Goal: Task Accomplishment & Management: Complete application form

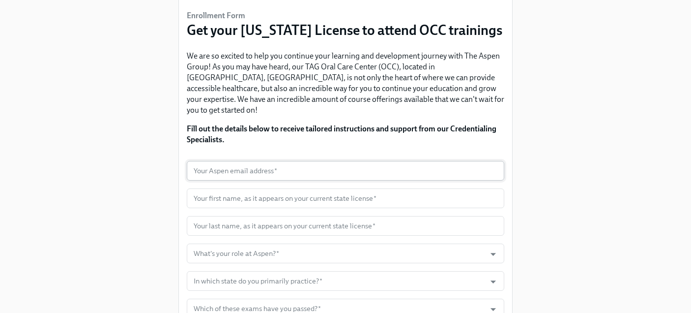
scroll to position [72, 0]
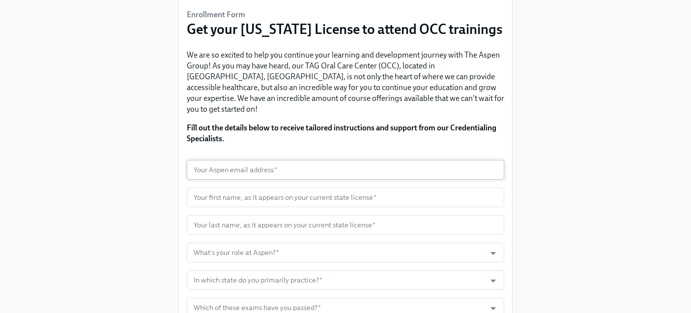
click at [314, 162] on input "text" at bounding box center [345, 170] width 317 height 20
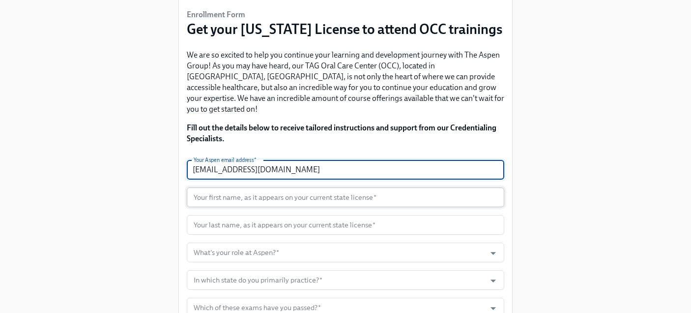
type input "[EMAIL_ADDRESS][DOMAIN_NAME]"
click at [313, 189] on input "text" at bounding box center [345, 197] width 317 height 20
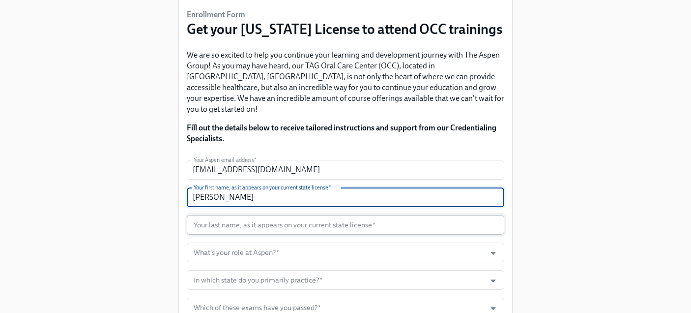
type input "[PERSON_NAME]"
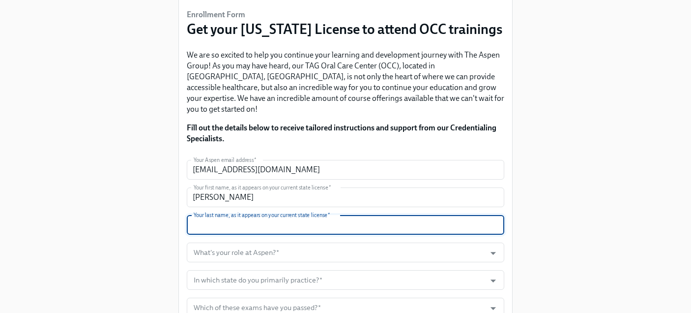
click at [312, 215] on input "text" at bounding box center [345, 225] width 317 height 20
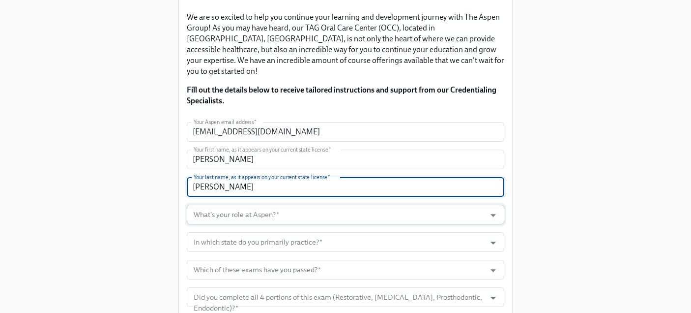
scroll to position [110, 0]
type input "[PERSON_NAME]"
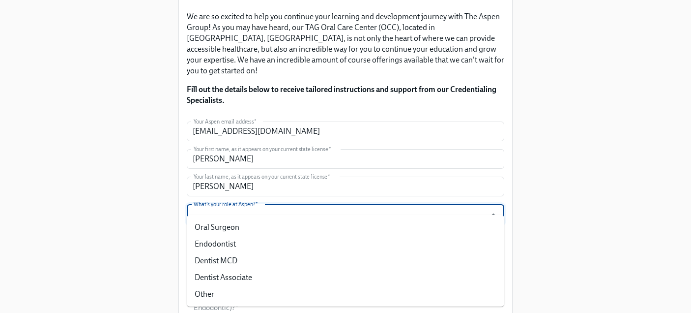
click at [313, 205] on input "What's your role at Aspen?   *" at bounding box center [336, 214] width 289 height 20
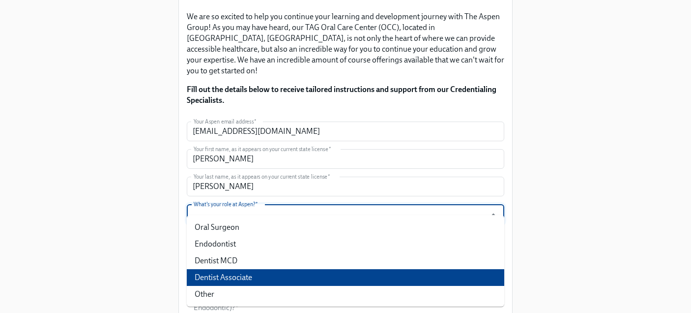
click at [266, 272] on li "Dentist Associate" at bounding box center [345, 277] width 317 height 17
type input "Dentist Associate"
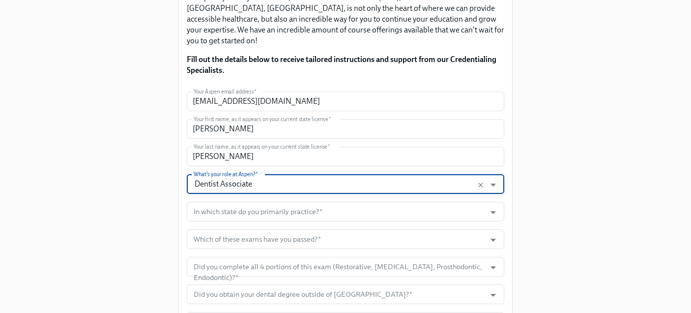
scroll to position [143, 0]
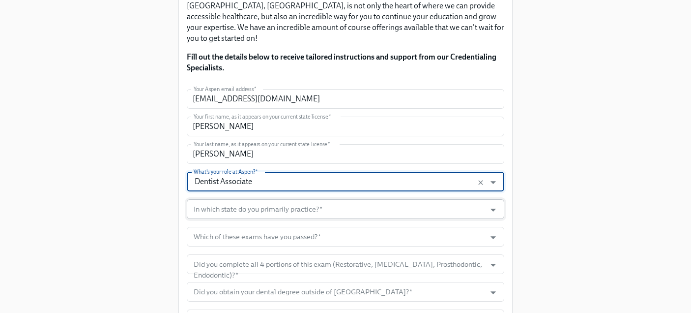
click at [283, 202] on input "In which state do you primarily practice?   *" at bounding box center [336, 209] width 289 height 20
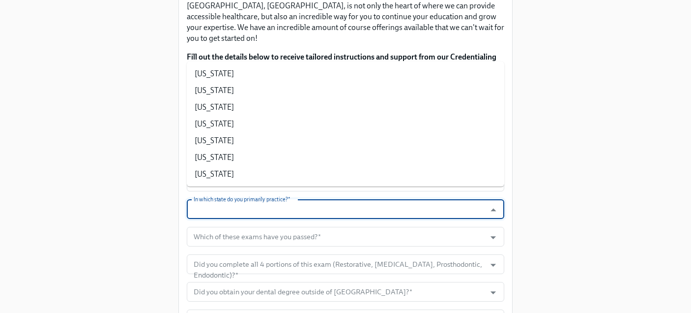
type input "FL"
type input "9548951120"
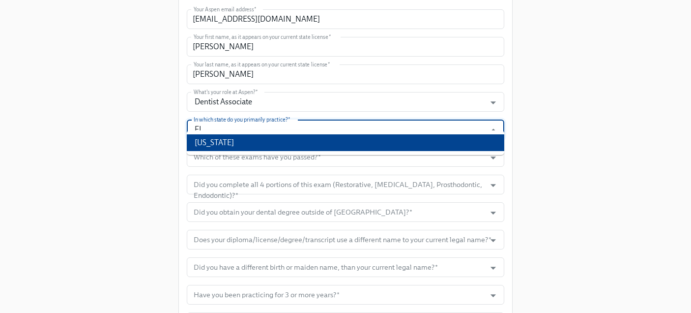
scroll to position [223, 0]
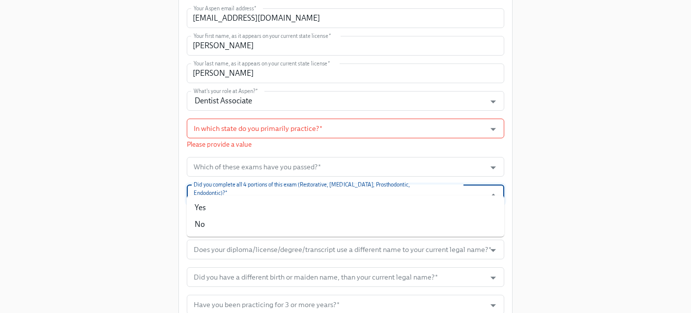
click at [367, 172] on form "Your Aspen email address   * [EMAIL_ADDRESS][DOMAIN_NAME] Your Aspen email addr…" at bounding box center [345, 216] width 317 height 416
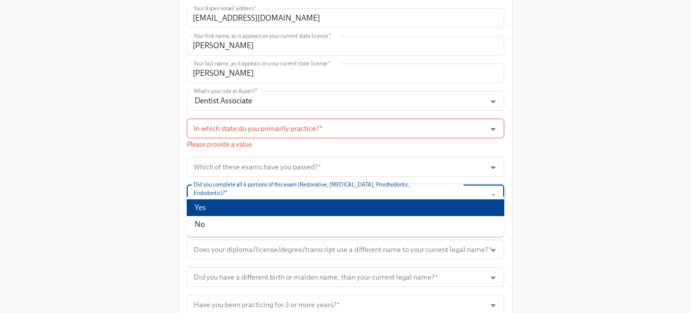
click at [221, 206] on li "Yes" at bounding box center [345, 207] width 317 height 17
type input "Yes"
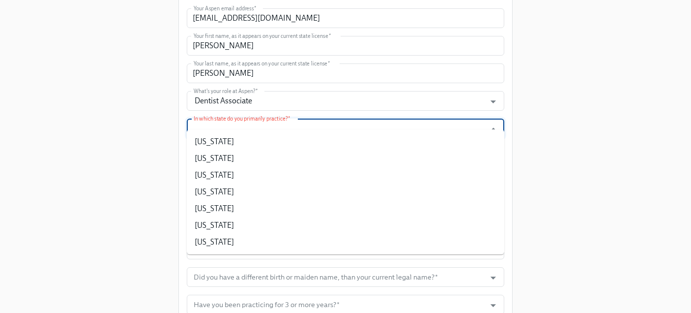
click at [293, 120] on input "In which state do you primarily practice?   *" at bounding box center [336, 128] width 289 height 20
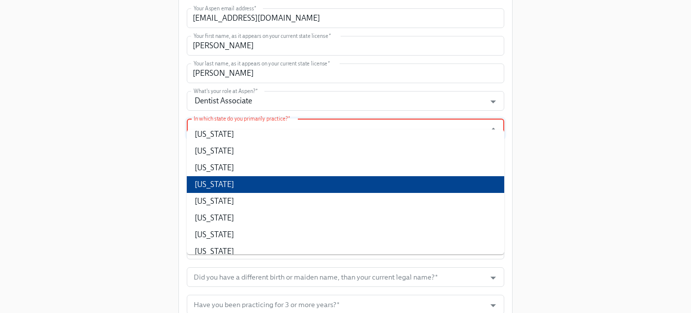
scroll to position [77, 0]
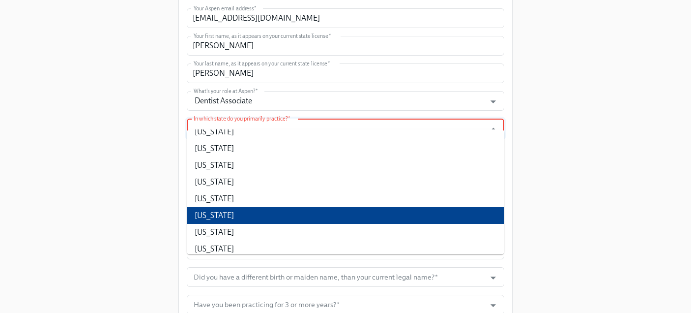
click at [220, 221] on li "[US_STATE]" at bounding box center [345, 215] width 317 height 17
type input "[US_STATE]"
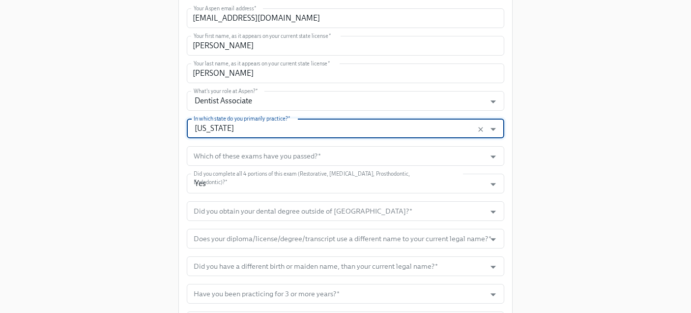
click at [159, 157] on div "Enrollment Form Get your [US_STATE] License to attend OCC trainings We are so e…" at bounding box center [345, 103] width 659 height 653
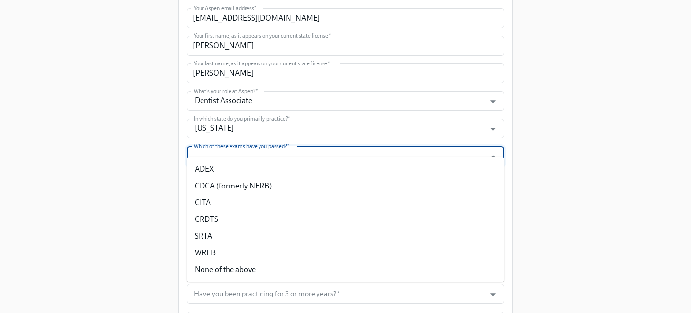
click at [269, 146] on input "Which of these exams have you passed?   *" at bounding box center [336, 156] width 289 height 20
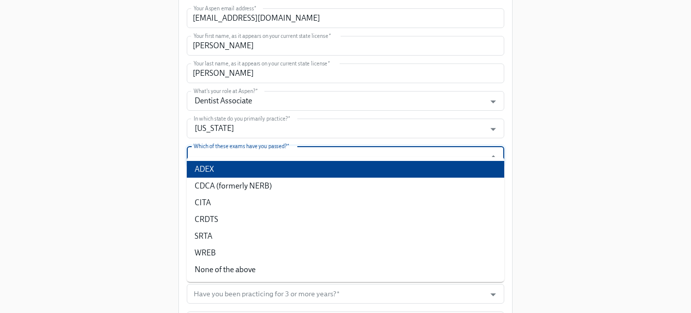
click at [212, 167] on li "ADEX" at bounding box center [345, 169] width 317 height 17
type input "ADEX"
click at [280, 146] on input "ADEX" at bounding box center [336, 156] width 289 height 20
click at [86, 196] on div "Enrollment Form Get your [US_STATE] License to attend OCC trainings We are so e…" at bounding box center [345, 103] width 659 height 653
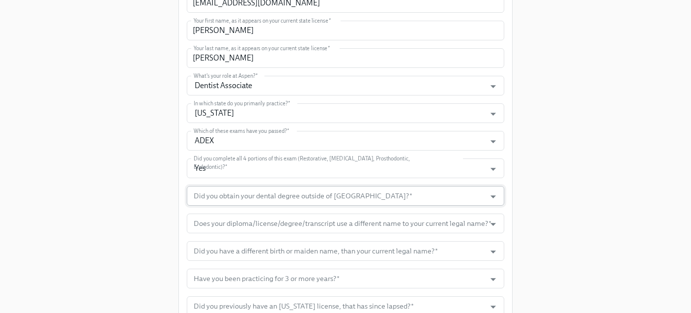
scroll to position [242, 0]
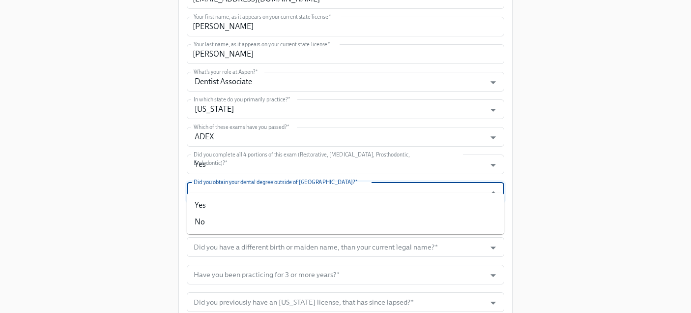
click at [232, 182] on input "Did you obtain your dental degree outside of [GEOGRAPHIC_DATA]?   *" at bounding box center [336, 192] width 289 height 20
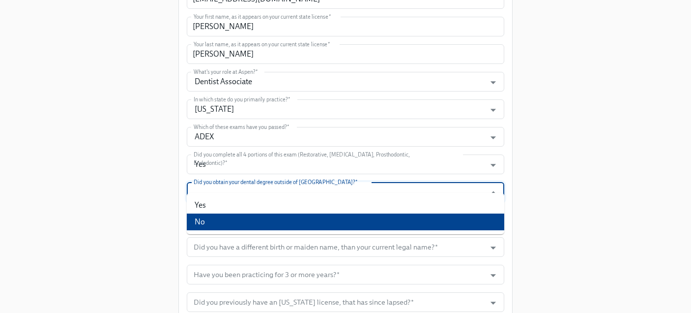
click at [211, 216] on li "No" at bounding box center [345, 221] width 317 height 17
type input "No"
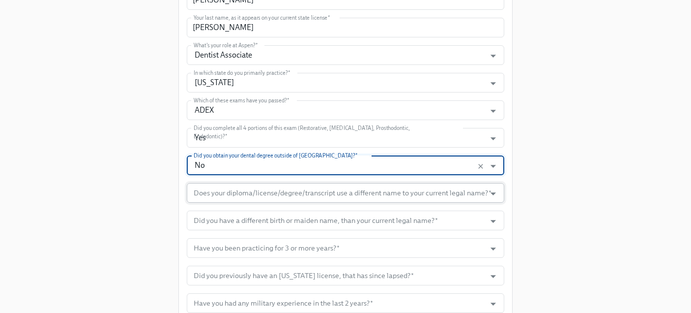
scroll to position [271, 0]
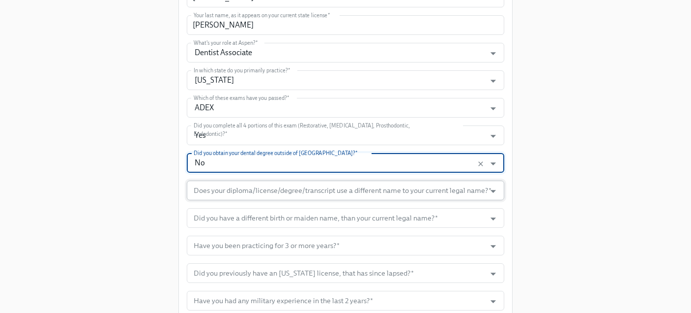
click at [299, 183] on input "Does your diploma/license/degree/transcript use a different name to your curren…" at bounding box center [336, 190] width 289 height 20
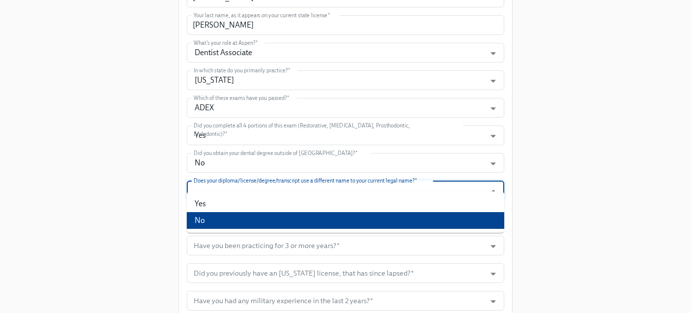
click at [264, 214] on li "No" at bounding box center [345, 220] width 317 height 17
type input "No"
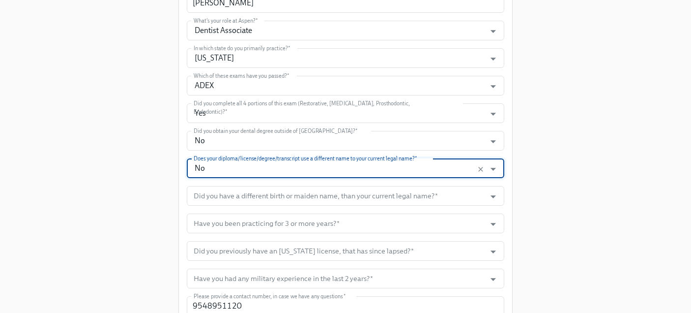
scroll to position [294, 0]
click at [282, 185] on input "Did you have a different birth or maiden name, than your current legal name?   *" at bounding box center [336, 195] width 289 height 20
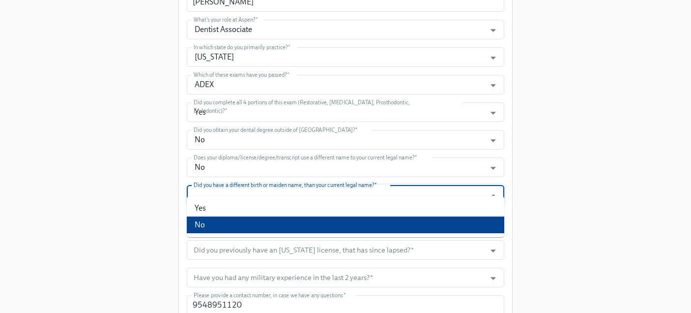
click at [240, 221] on li "No" at bounding box center [345, 224] width 317 height 17
type input "No"
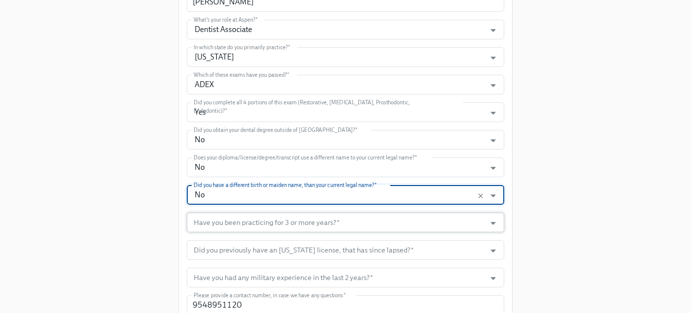
click at [293, 215] on input "Have you been practicing for 3 or more years?   *" at bounding box center [336, 222] width 289 height 20
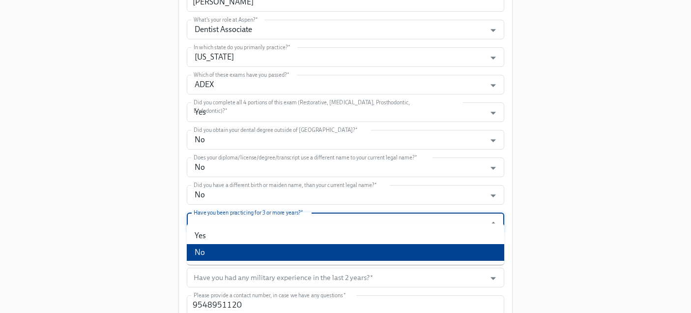
drag, startPoint x: 263, startPoint y: 243, endPoint x: 253, endPoint y: 256, distance: 15.7
click at [253, 256] on ul "Yes No" at bounding box center [345, 243] width 317 height 41
click at [253, 256] on li "No" at bounding box center [345, 252] width 317 height 17
type input "No"
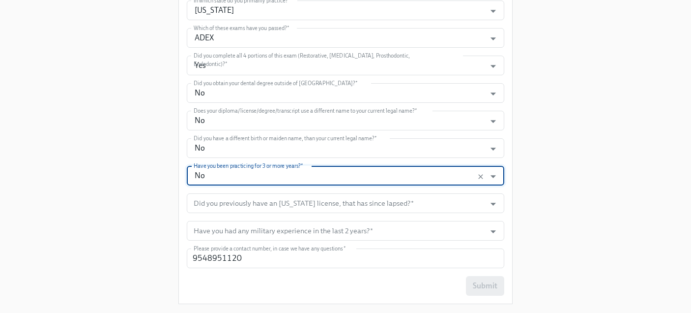
scroll to position [345, 0]
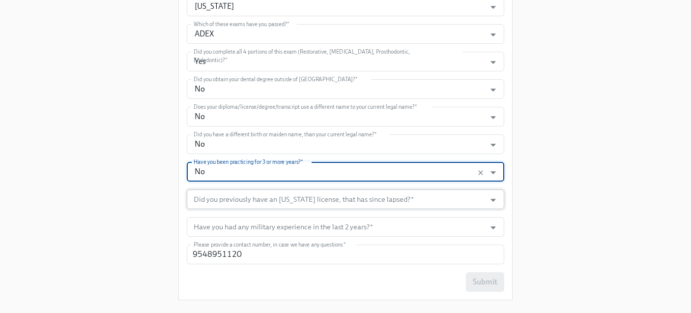
click at [294, 191] on input "Did you previously have an [US_STATE] license, that has since lapsed?   *" at bounding box center [336, 199] width 289 height 20
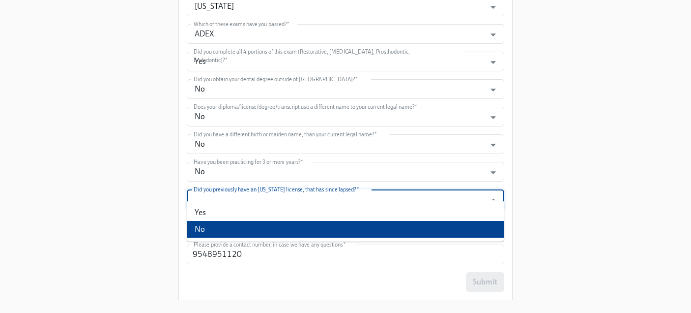
click at [264, 231] on li "No" at bounding box center [345, 229] width 317 height 17
type input "No"
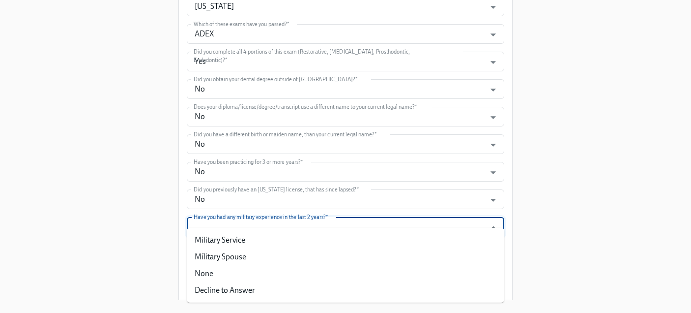
click at [286, 217] on input "Have you had any military experience in the last 2 years?   *" at bounding box center [336, 227] width 289 height 20
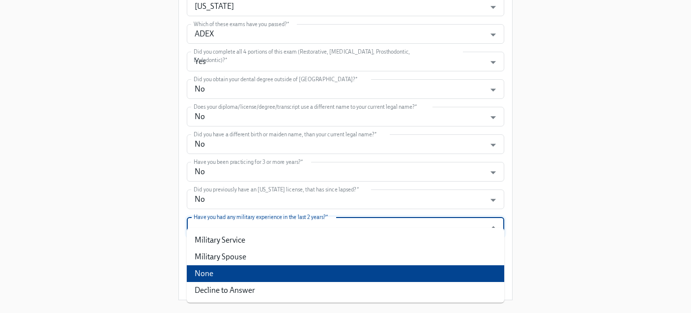
click at [235, 276] on li "None" at bounding box center [345, 273] width 317 height 17
type input "None"
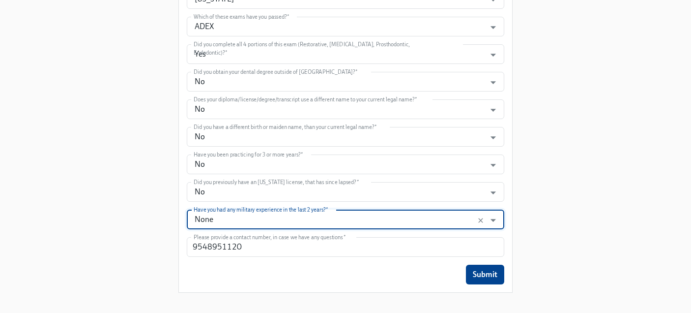
scroll to position [353, 0]
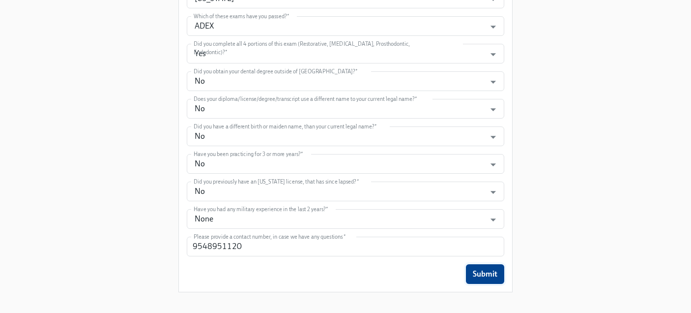
click at [490, 269] on span "Submit" at bounding box center [485, 274] width 25 height 10
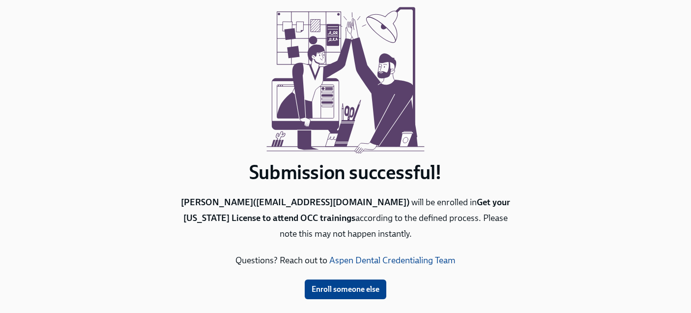
scroll to position [72, 0]
